Goal: Task Accomplishment & Management: Use online tool/utility

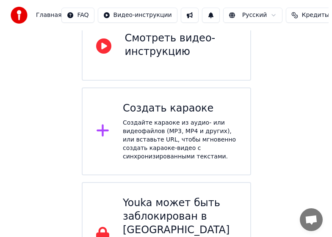
scroll to position [127, 0]
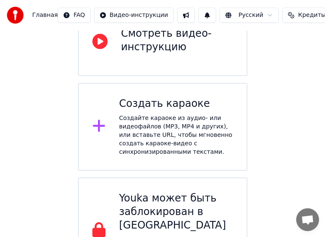
click at [141, 121] on div "Создайте караоке из аудио- или видеофайлов (MP3, MP4 и других), или вставьте UR…" at bounding box center [176, 135] width 114 height 42
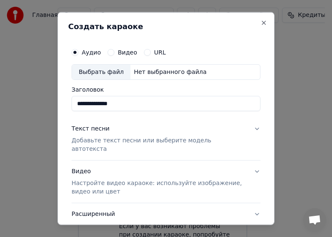
type input "**********"
click at [149, 139] on p "Добавьте текст песни или выберите модель автотекста" at bounding box center [159, 145] width 175 height 17
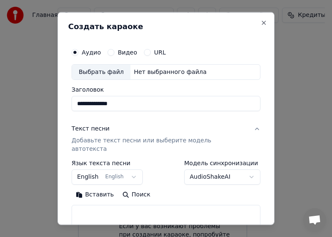
click at [100, 188] on button "Вставить" at bounding box center [95, 195] width 47 height 14
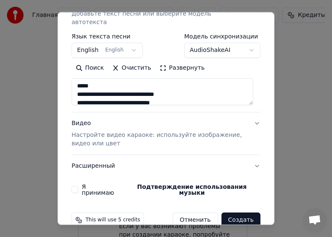
click at [104, 131] on p "Настройте видео караоке: используйте изображение, видео или цвет" at bounding box center [159, 139] width 175 height 17
type textarea "**********"
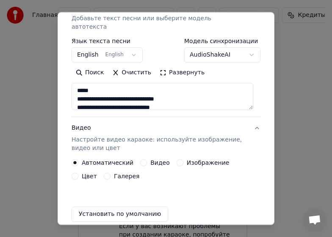
scroll to position [121, 0]
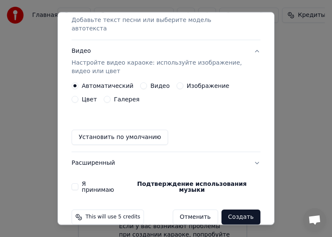
click at [106, 83] on label "Автоматический" at bounding box center [108, 86] width 52 height 6
click at [78, 83] on button "Автоматический" at bounding box center [75, 86] width 7 height 7
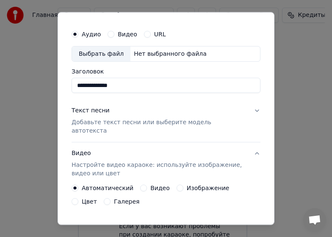
scroll to position [0, 0]
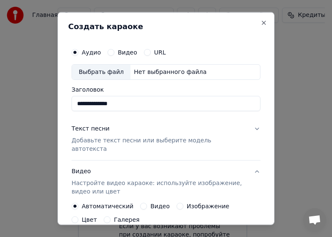
click at [96, 72] on div "Выбрать файл" at bounding box center [101, 71] width 58 height 15
click at [104, 74] on div "Выбрать файл" at bounding box center [101, 71] width 58 height 15
click at [92, 71] on div "Выбрать файл" at bounding box center [101, 71] width 58 height 15
click at [88, 69] on div "Выбрать файл" at bounding box center [101, 71] width 58 height 15
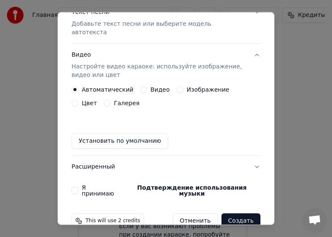
scroll to position [121, 0]
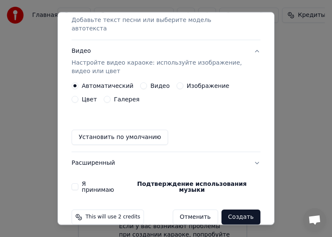
click at [237, 210] on button "Создать" at bounding box center [240, 217] width 39 height 15
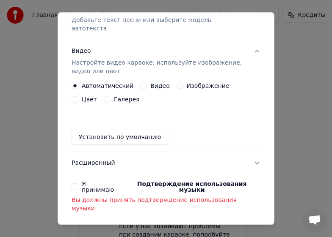
click at [72, 184] on button "Я принимаю Подтверждение использования музыки" at bounding box center [75, 187] width 7 height 7
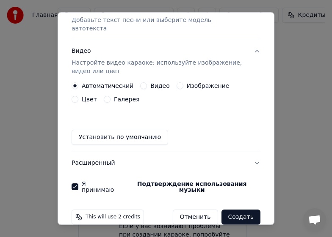
click at [232, 210] on button "Создать" at bounding box center [240, 217] width 39 height 15
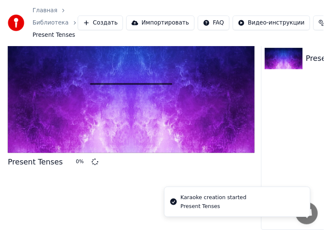
scroll to position [32, 0]
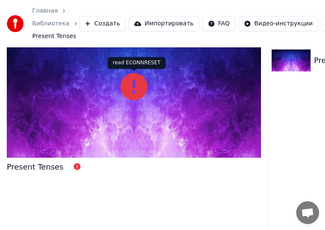
click at [135, 90] on icon at bounding box center [133, 86] width 27 height 27
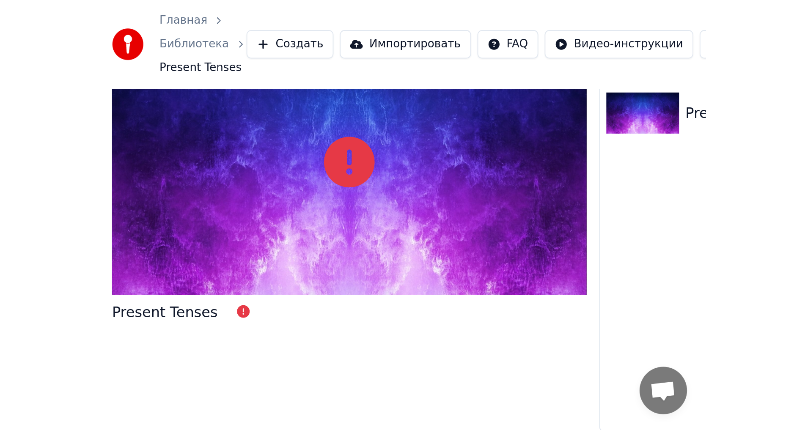
scroll to position [0, 0]
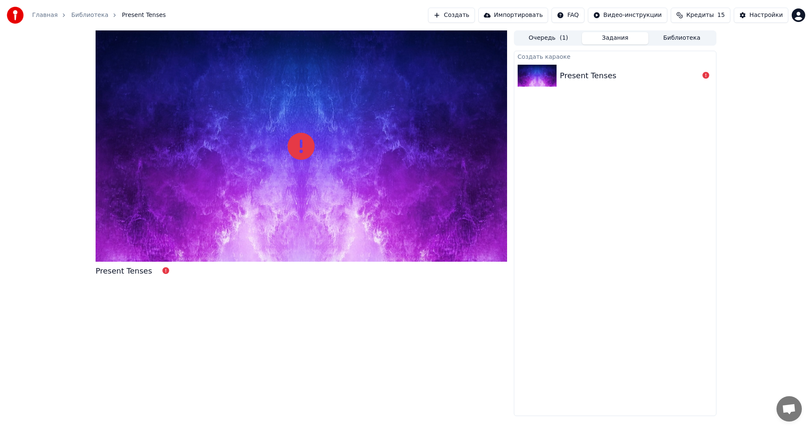
click at [548, 39] on button "Очередь ( 1 )" at bounding box center [548, 38] width 67 height 12
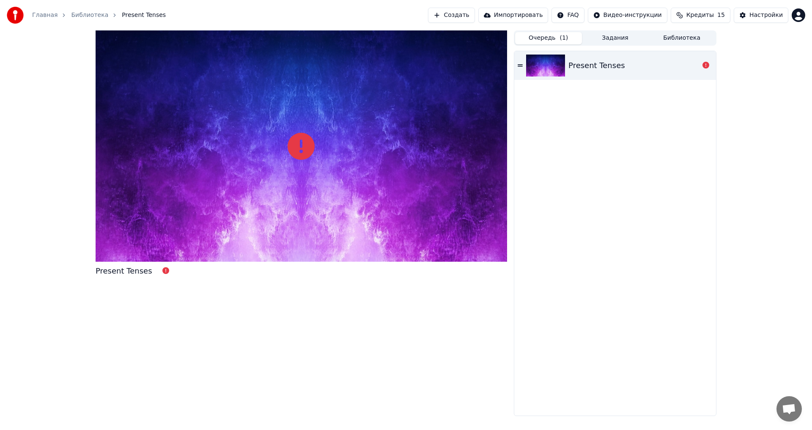
click at [705, 65] on icon at bounding box center [706, 65] width 7 height 7
click at [549, 71] on img at bounding box center [545, 66] width 39 height 22
click at [584, 67] on div "Present Tenses" at bounding box center [597, 66] width 57 height 12
click at [120, 271] on div "Present Tenses" at bounding box center [124, 271] width 57 height 12
click at [302, 153] on icon at bounding box center [301, 146] width 27 height 27
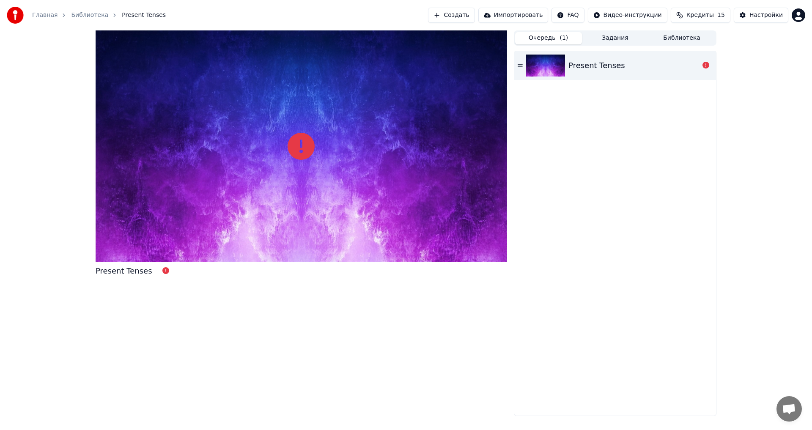
click at [301, 150] on icon at bounding box center [301, 146] width 27 height 27
click at [698, 51] on div "read ECONNRESET read ECONNRESET" at bounding box center [709, 50] width 58 height 12
click at [619, 44] on button "Задания" at bounding box center [615, 38] width 67 height 12
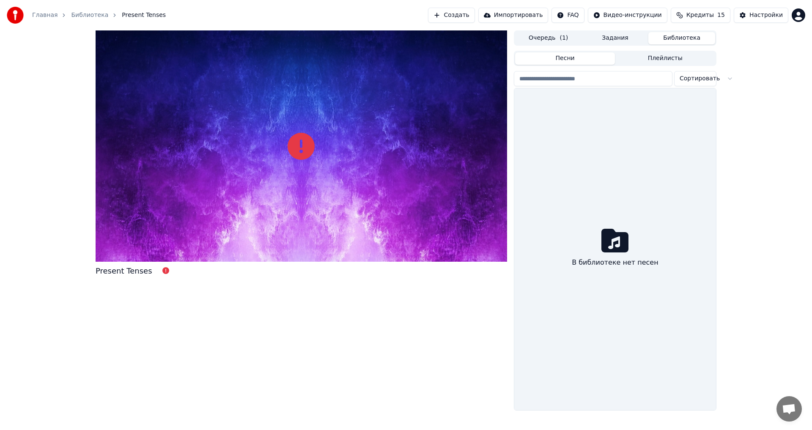
click at [683, 33] on button "Библиотека" at bounding box center [682, 38] width 67 height 12
click at [134, 17] on span "Present Tenses" at bounding box center [144, 15] width 44 height 8
click at [87, 13] on link "Библиотека" at bounding box center [89, 15] width 37 height 8
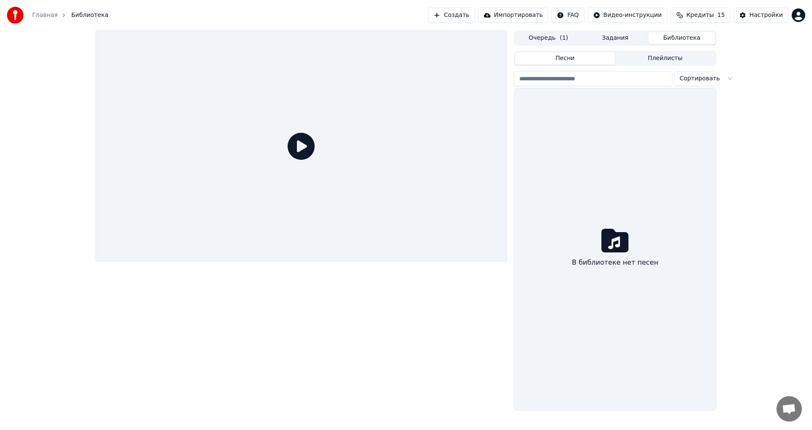
click at [300, 144] on icon at bounding box center [301, 146] width 27 height 27
click at [586, 17] on html "Главная Библиотека Создать Импортировать FAQ Видео-инструкции Кредиты 15 Настро…" at bounding box center [406, 215] width 812 height 430
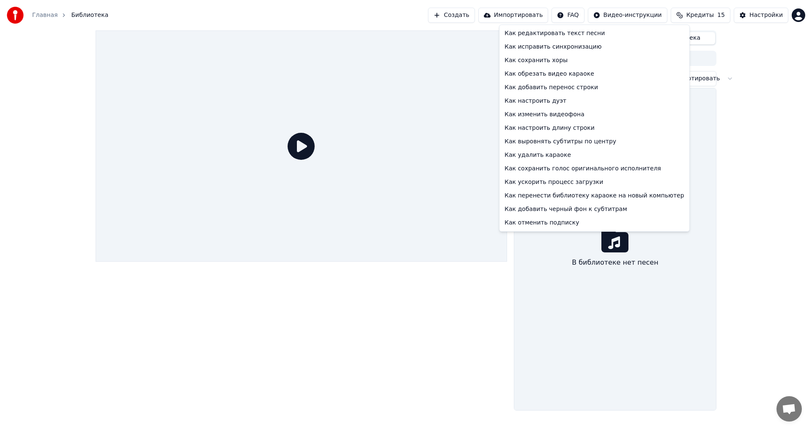
click at [478, 15] on html "Главная Библиотека Создать Импортировать FAQ Видео-инструкции Кредиты 15 Настро…" at bounding box center [406, 215] width 812 height 430
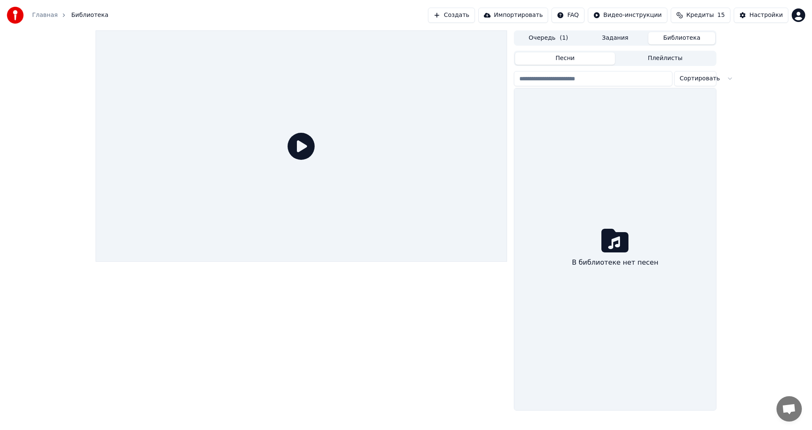
click at [473, 16] on button "Создать" at bounding box center [451, 15] width 47 height 15
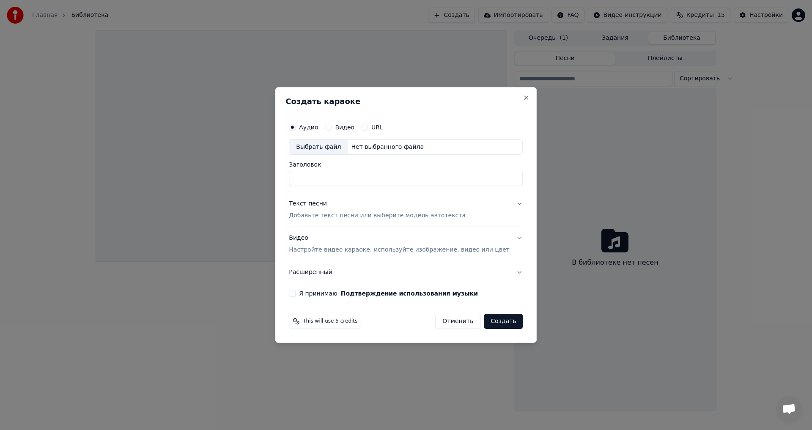
click at [329, 148] on div "Выбрать файл" at bounding box center [318, 147] width 58 height 15
type input "**********"
click at [321, 204] on div "Текст песни" at bounding box center [308, 204] width 38 height 8
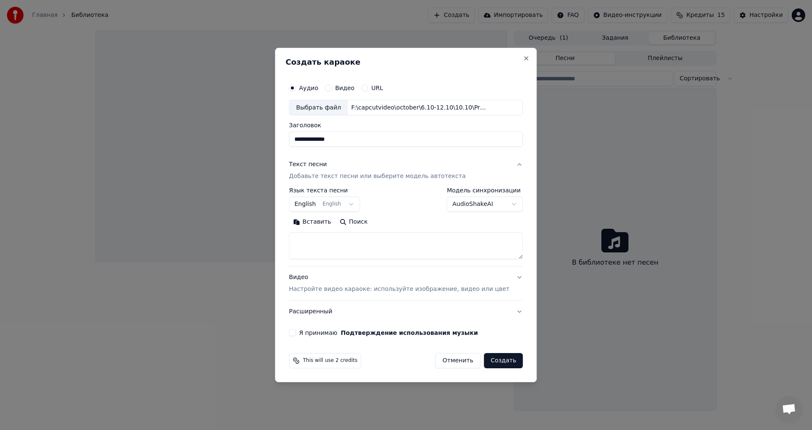
click at [319, 223] on button "Вставить" at bounding box center [312, 223] width 47 height 14
click at [341, 290] on p "Настройте видео караоке: используйте изображение, видео или цвет" at bounding box center [399, 289] width 220 height 8
type textarea "**********"
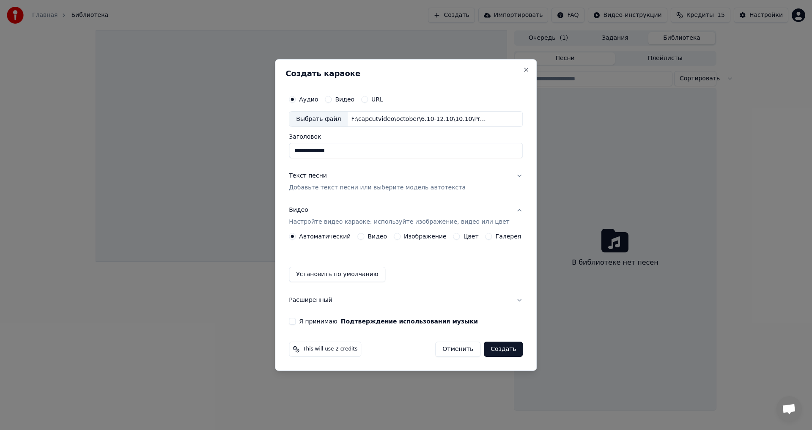
click at [326, 236] on label "Автоматический" at bounding box center [325, 237] width 52 height 6
click at [296, 236] on button "Автоматический" at bounding box center [292, 236] width 7 height 7
click at [296, 321] on button "Я принимаю Подтверждение использования музыки" at bounding box center [292, 321] width 7 height 7
click at [490, 350] on button "Создать" at bounding box center [503, 349] width 39 height 15
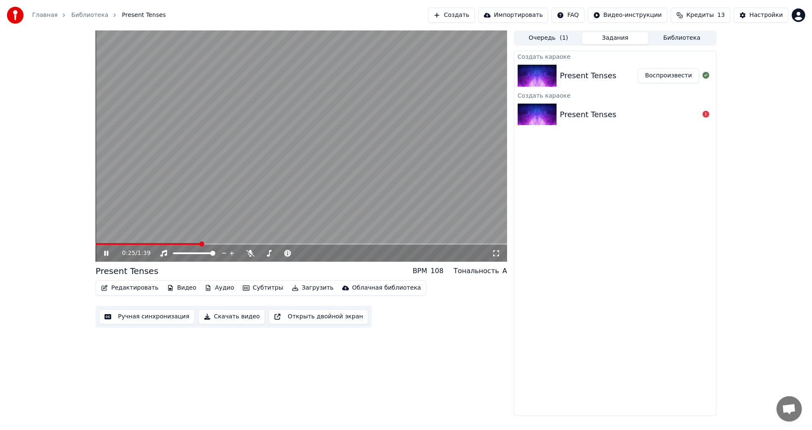
click at [209, 289] on button "Аудио" at bounding box center [219, 288] width 36 height 12
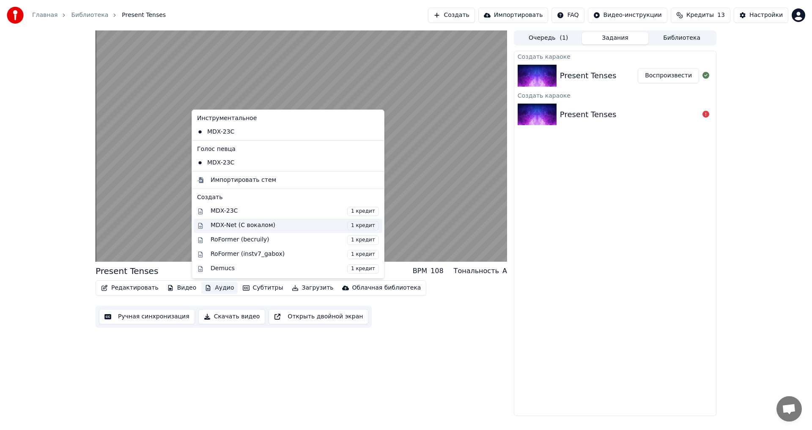
click at [246, 226] on div "MDX-Net (С вокалом) 1 кредит" at bounding box center [295, 225] width 168 height 9
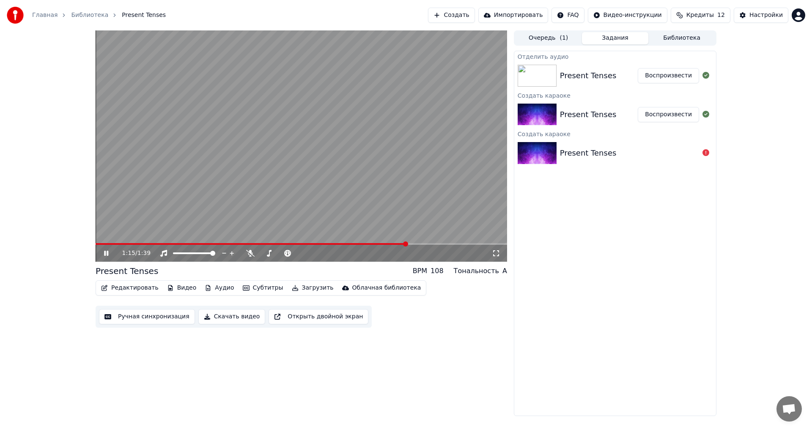
click at [107, 251] on icon at bounding box center [112, 253] width 20 height 7
click at [535, 74] on img at bounding box center [537, 76] width 39 height 22
click at [704, 75] on icon at bounding box center [706, 75] width 7 height 7
click at [664, 77] on button "Воспроизвести" at bounding box center [668, 75] width 61 height 15
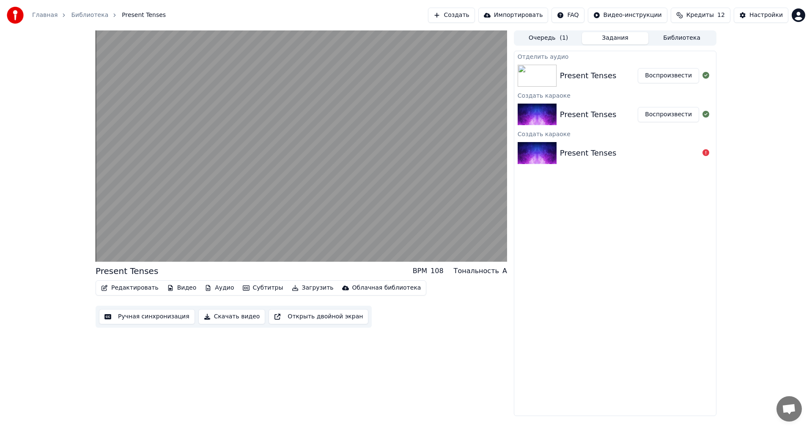
click at [588, 116] on div "Present Tenses" at bounding box center [588, 115] width 57 height 12
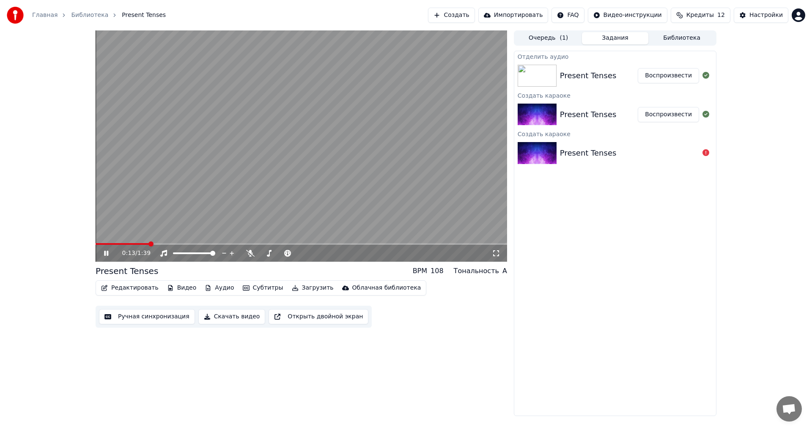
click at [103, 256] on icon at bounding box center [112, 253] width 20 height 7
click at [705, 115] on icon at bounding box center [706, 114] width 7 height 7
click at [705, 116] on icon at bounding box center [706, 114] width 7 height 7
click at [670, 114] on button "Воспроизвести" at bounding box center [668, 114] width 61 height 15
click at [107, 253] on icon at bounding box center [112, 253] width 20 height 7
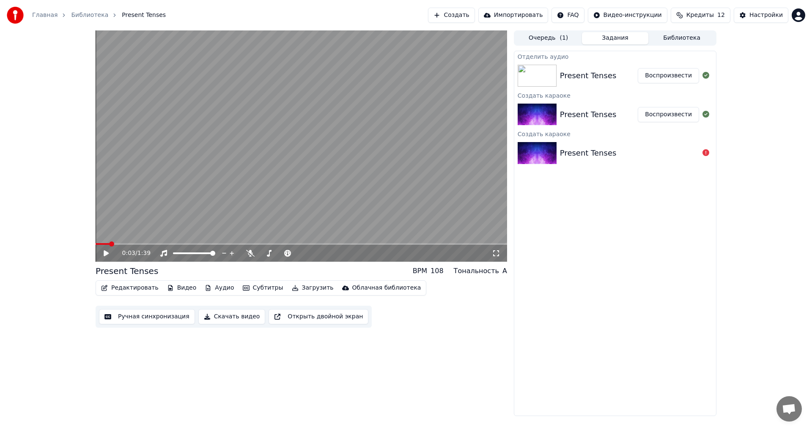
click at [466, 19] on button "Создать" at bounding box center [451, 15] width 47 height 15
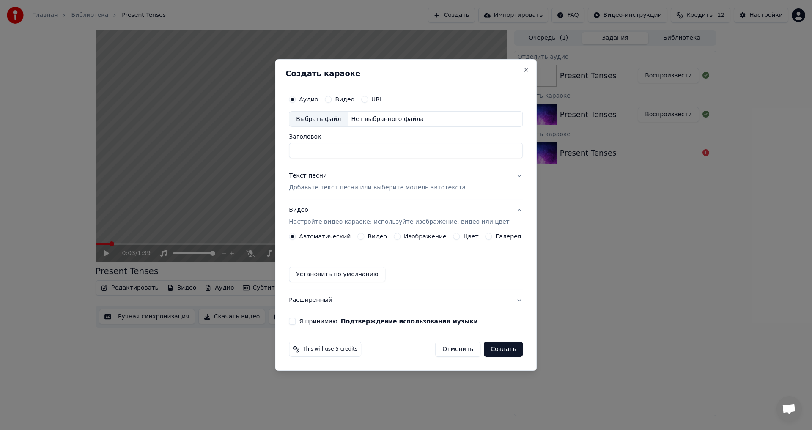
click at [350, 100] on label "Видео" at bounding box center [344, 99] width 19 height 6
click at [332, 100] on button "Видео" at bounding box center [328, 99] width 7 height 7
click at [322, 120] on div "Выбрать файл" at bounding box center [318, 119] width 58 height 15
click at [523, 72] on button "Close" at bounding box center [526, 69] width 7 height 7
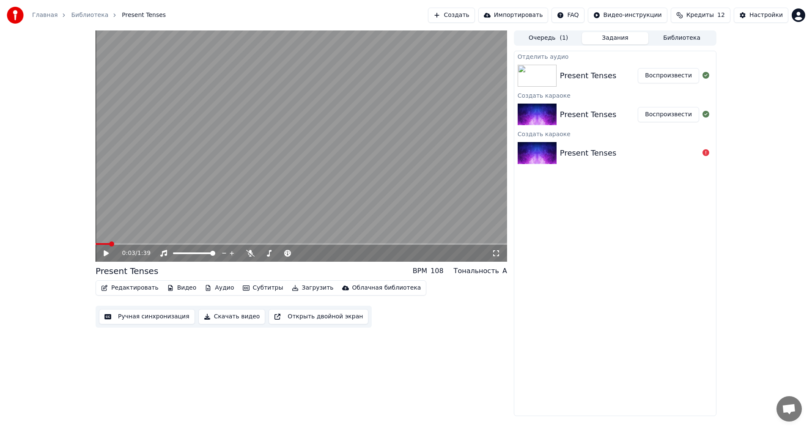
click at [114, 290] on button "Редактировать" at bounding box center [130, 288] width 64 height 12
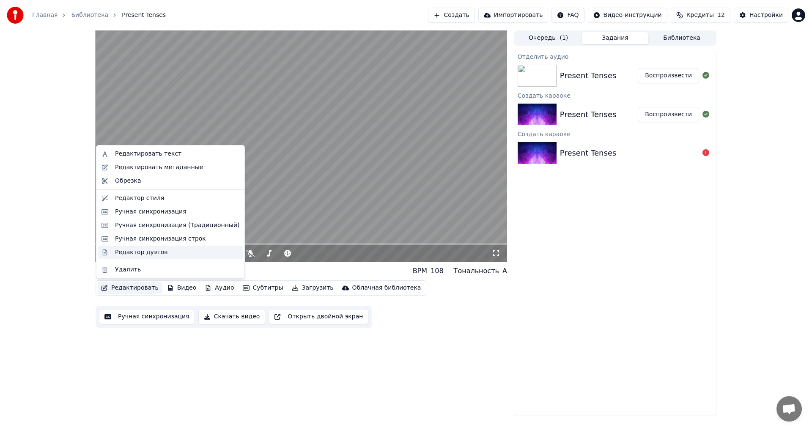
click at [127, 255] on div "Редактор дуэтов" at bounding box center [141, 252] width 52 height 8
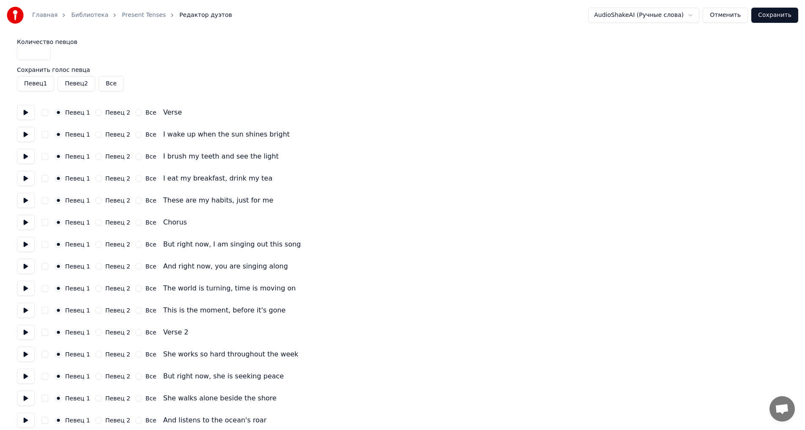
click at [83, 136] on label "Певец 1" at bounding box center [77, 135] width 25 height 6
click at [62, 136] on button "Певец 1" at bounding box center [58, 134] width 7 height 7
click at [69, 135] on label "Певец 1" at bounding box center [77, 135] width 25 height 6
click at [62, 135] on button "Певец 1" at bounding box center [58, 134] width 7 height 7
click at [151, 132] on div "Певец 1 Певец 2 Все I wake up when the sun shines bright" at bounding box center [402, 134] width 771 height 15
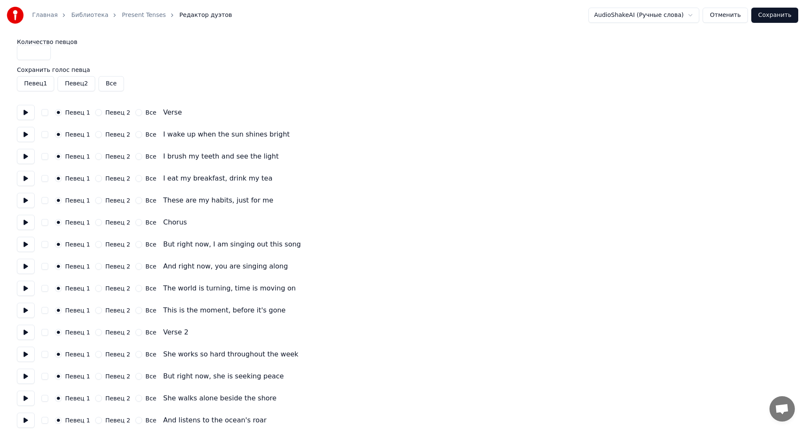
click at [147, 135] on label "Все" at bounding box center [151, 135] width 11 height 6
click at [142, 135] on button "Все" at bounding box center [138, 134] width 7 height 7
click at [146, 155] on label "Все" at bounding box center [151, 157] width 11 height 6
click at [142, 155] on button "Все" at bounding box center [138, 156] width 7 height 7
click at [146, 178] on label "Все" at bounding box center [151, 179] width 11 height 6
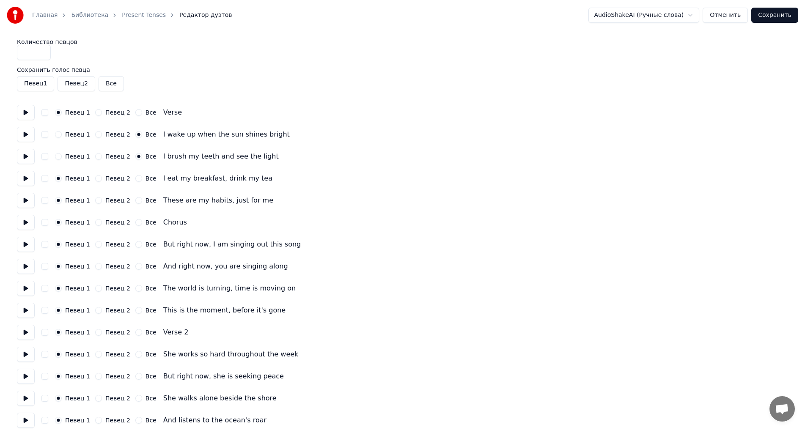
click at [141, 178] on button "Все" at bounding box center [138, 178] width 7 height 7
click at [146, 181] on label "Все" at bounding box center [151, 179] width 11 height 6
click at [142, 181] on button "Все" at bounding box center [138, 178] width 7 height 7
drag, startPoint x: 146, startPoint y: 179, endPoint x: 148, endPoint y: 173, distance: 6.3
click at [146, 179] on label "Все" at bounding box center [151, 179] width 11 height 6
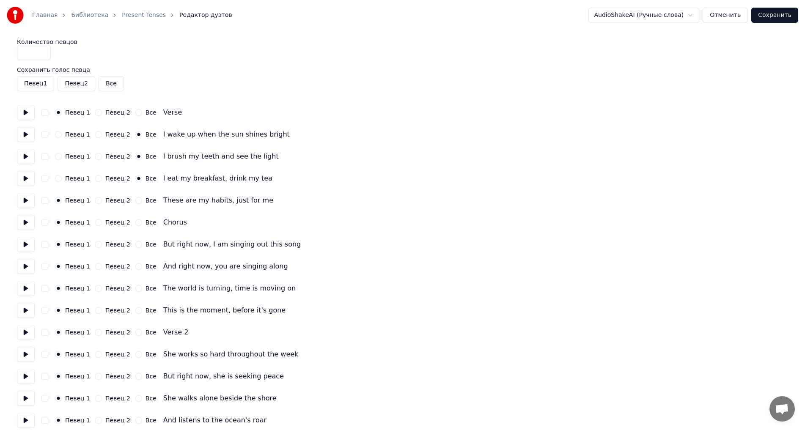
click at [142, 179] on button "Все" at bounding box center [138, 178] width 7 height 7
click at [146, 157] on label "Все" at bounding box center [151, 157] width 11 height 6
click at [142, 157] on button "Все" at bounding box center [138, 156] width 7 height 7
click at [173, 160] on div "I brush my teeth and see the light" at bounding box center [221, 156] width 116 height 10
click at [136, 152] on div "Певец 1 Певец 2 Все I brush my teeth and see the light" at bounding box center [402, 156] width 771 height 15
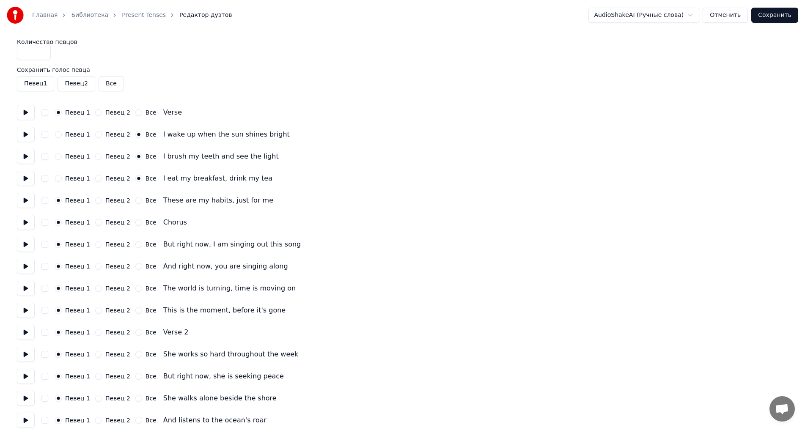
click at [138, 157] on div "Все" at bounding box center [145, 156] width 21 height 7
click at [146, 157] on label "Все" at bounding box center [151, 157] width 11 height 6
click at [142, 157] on button "Все" at bounding box center [138, 156] width 7 height 7
click at [139, 157] on div "Все" at bounding box center [145, 156] width 21 height 7
click at [137, 157] on icon "button" at bounding box center [138, 156] width 3 height 3
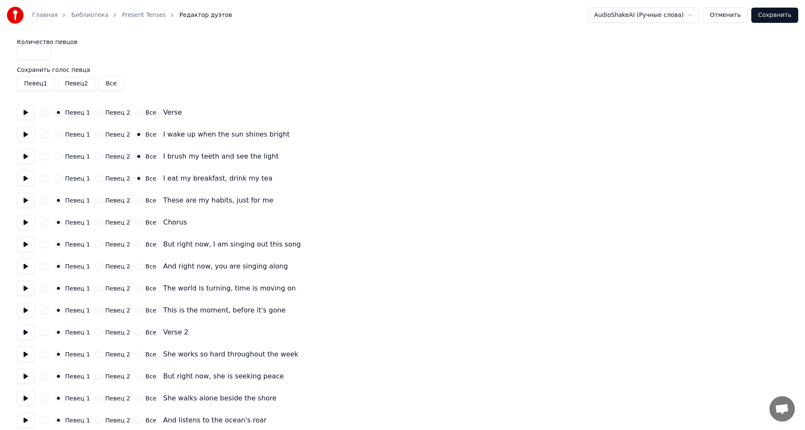
click at [146, 180] on label "Все" at bounding box center [151, 179] width 11 height 6
click at [142, 180] on button "Все" at bounding box center [138, 178] width 7 height 7
click at [146, 160] on label "Все" at bounding box center [151, 157] width 11 height 6
click at [141, 160] on button "Все" at bounding box center [138, 156] width 7 height 7
click at [146, 158] on label "Все" at bounding box center [151, 157] width 11 height 6
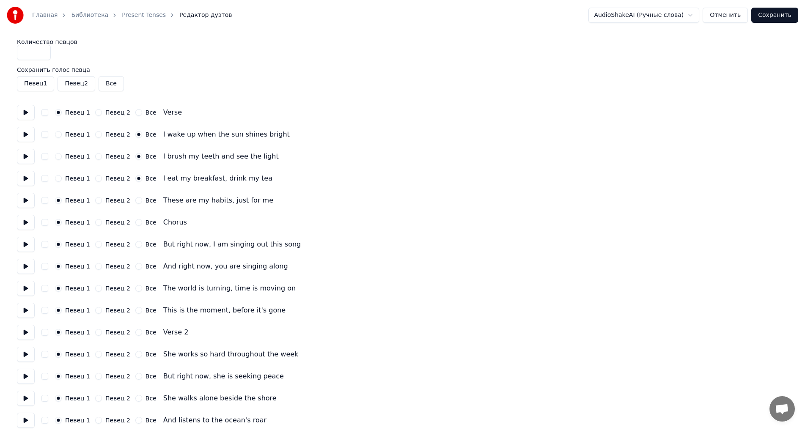
click at [141, 158] on button "Все" at bounding box center [138, 156] width 7 height 7
click at [146, 179] on label "Все" at bounding box center [151, 179] width 11 height 6
click at [140, 179] on button "Все" at bounding box center [138, 178] width 7 height 7
click at [147, 200] on label "Все" at bounding box center [151, 201] width 11 height 6
click at [142, 200] on button "Все" at bounding box center [138, 200] width 7 height 7
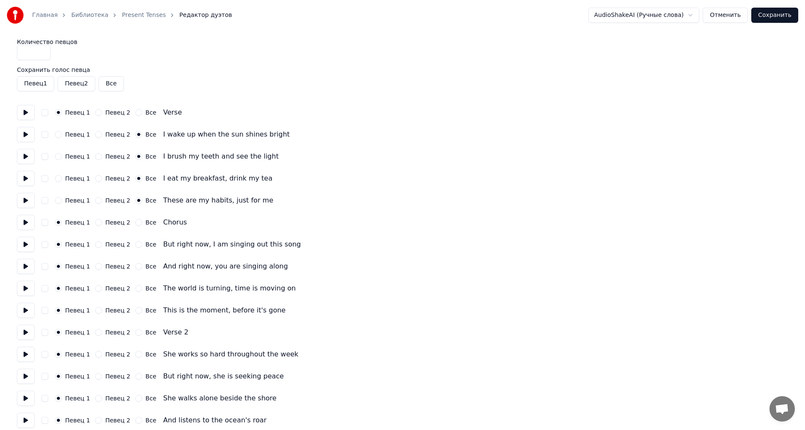
click at [146, 224] on label "Все" at bounding box center [151, 223] width 11 height 6
click at [142, 224] on button "Все" at bounding box center [138, 222] width 7 height 7
click at [146, 244] on label "Все" at bounding box center [151, 245] width 11 height 6
click at [142, 244] on button "Все" at bounding box center [138, 244] width 7 height 7
click at [146, 267] on label "Все" at bounding box center [151, 267] width 11 height 6
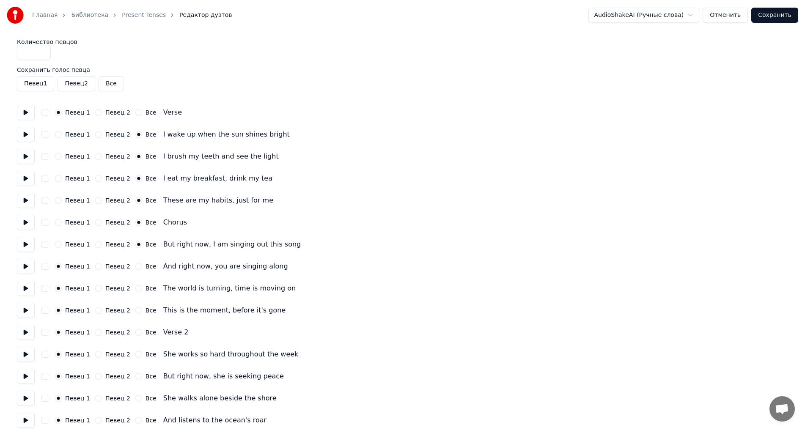
click at [142, 267] on button "Все" at bounding box center [138, 266] width 7 height 7
click at [146, 286] on label "Все" at bounding box center [151, 289] width 11 height 6
click at [142, 286] on button "Все" at bounding box center [138, 288] width 7 height 7
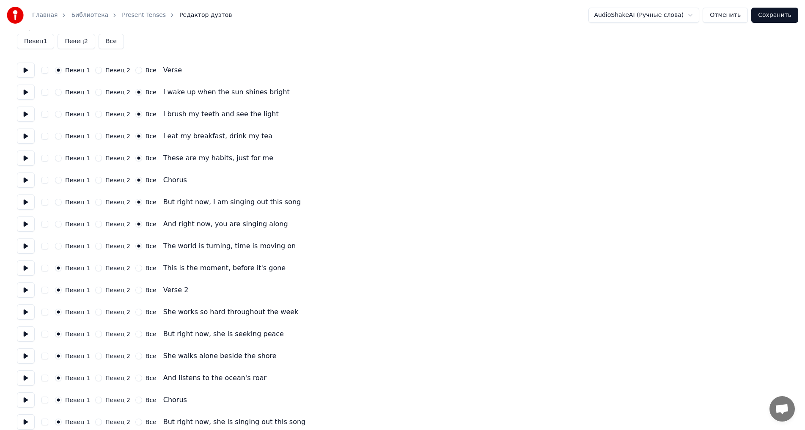
click at [146, 268] on label "Все" at bounding box center [151, 268] width 11 height 6
click at [142, 268] on button "Все" at bounding box center [138, 268] width 7 height 7
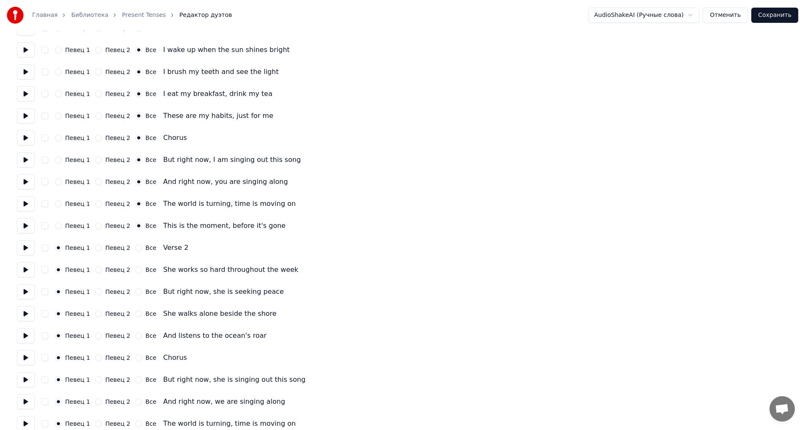
click at [146, 248] on label "Все" at bounding box center [151, 248] width 11 height 6
click at [142, 248] on button "Все" at bounding box center [138, 248] width 7 height 7
click at [146, 269] on label "Все" at bounding box center [151, 270] width 11 height 6
click at [142, 269] on button "Все" at bounding box center [138, 270] width 7 height 7
click at [146, 291] on label "Все" at bounding box center [151, 292] width 11 height 6
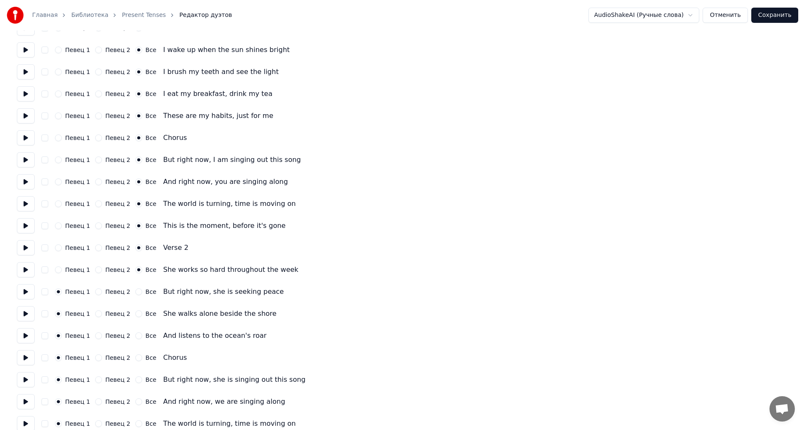
click at [142, 291] on button "Все" at bounding box center [138, 292] width 7 height 7
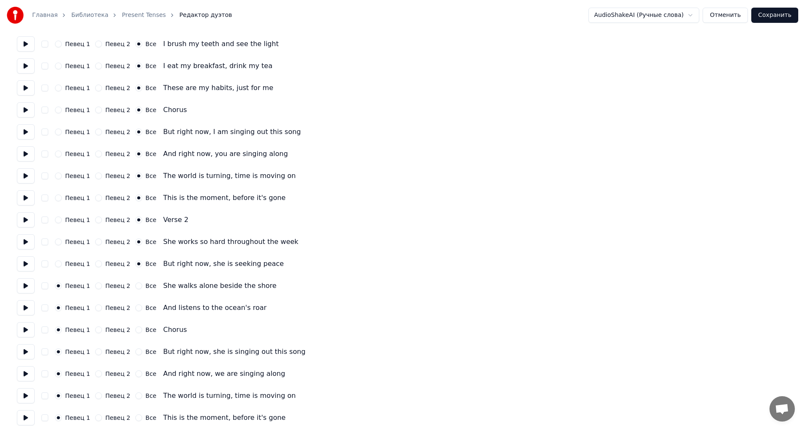
scroll to position [116, 0]
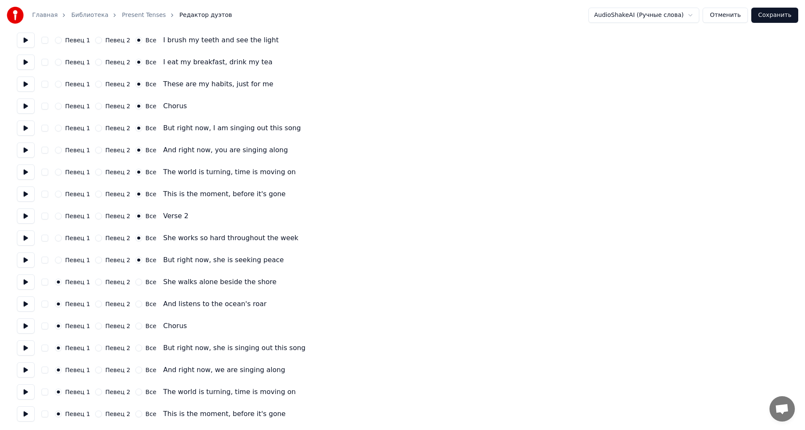
click at [146, 283] on label "Все" at bounding box center [151, 282] width 11 height 6
click at [142, 283] on button "Все" at bounding box center [138, 282] width 7 height 7
click at [147, 307] on label "Все" at bounding box center [151, 304] width 11 height 6
click at [142, 307] on button "Все" at bounding box center [138, 304] width 7 height 7
click at [138, 218] on div "Все" at bounding box center [145, 216] width 21 height 7
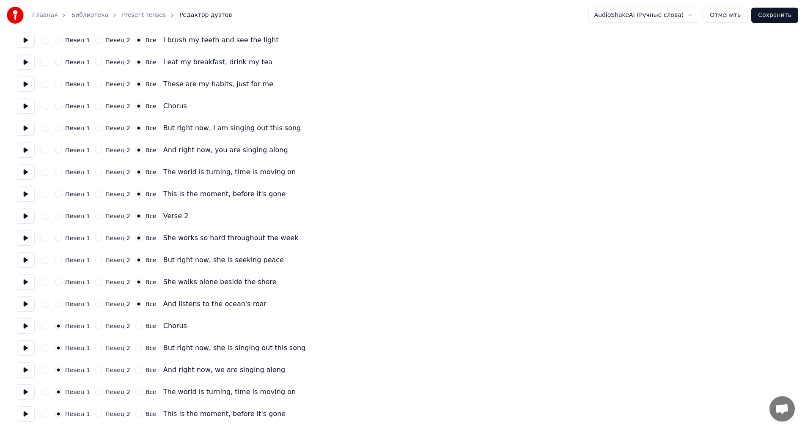
click at [63, 215] on div "Певец 1" at bounding box center [72, 216] width 35 height 7
click at [80, 219] on label "Певец 1" at bounding box center [77, 216] width 25 height 6
click at [62, 219] on button "Певец 1" at bounding box center [58, 216] width 7 height 7
click at [74, 107] on label "Певец 1" at bounding box center [77, 106] width 25 height 6
click at [62, 107] on button "Певец 1" at bounding box center [58, 106] width 7 height 7
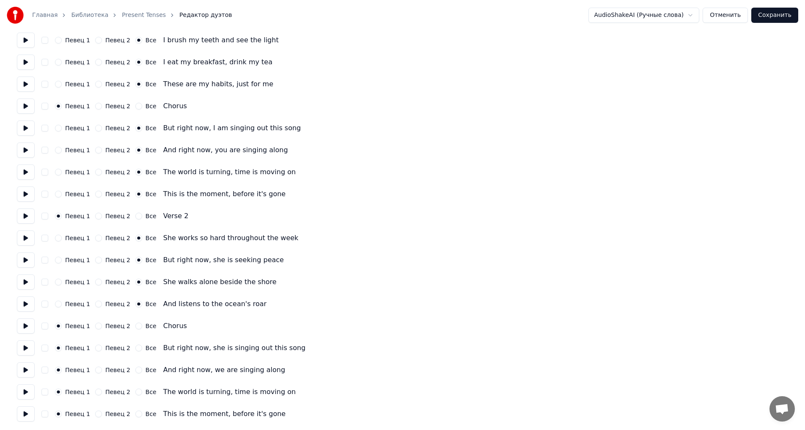
click at [146, 350] on label "Все" at bounding box center [151, 348] width 11 height 6
click at [142, 350] on button "Все" at bounding box center [138, 348] width 7 height 7
click at [146, 369] on label "Все" at bounding box center [151, 370] width 11 height 6
click at [142, 369] on button "Все" at bounding box center [138, 370] width 7 height 7
drag, startPoint x: 148, startPoint y: 391, endPoint x: 146, endPoint y: 398, distance: 7.1
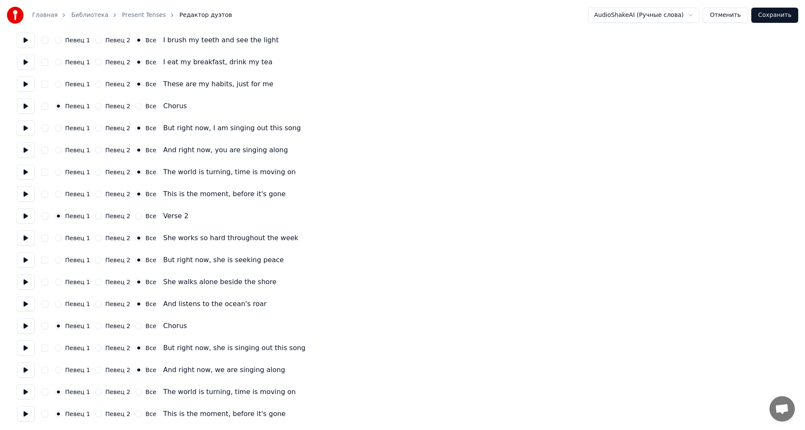
click at [149, 391] on label "Все" at bounding box center [151, 392] width 11 height 6
click at [142, 391] on button "Все" at bounding box center [138, 392] width 7 height 7
click at [146, 413] on label "Все" at bounding box center [151, 414] width 11 height 6
click at [142, 413] on button "Все" at bounding box center [138, 414] width 7 height 7
click at [769, 19] on button "Сохранить" at bounding box center [775, 15] width 47 height 15
